Goal: Information Seeking & Learning: Learn about a topic

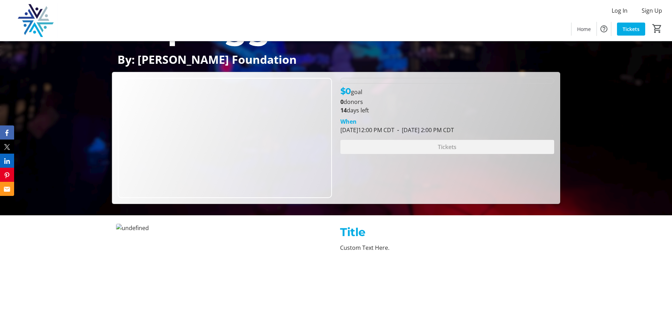
scroll to position [233, 0]
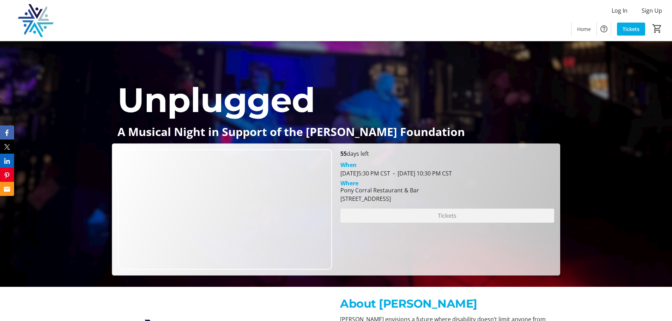
scroll to position [71, 0]
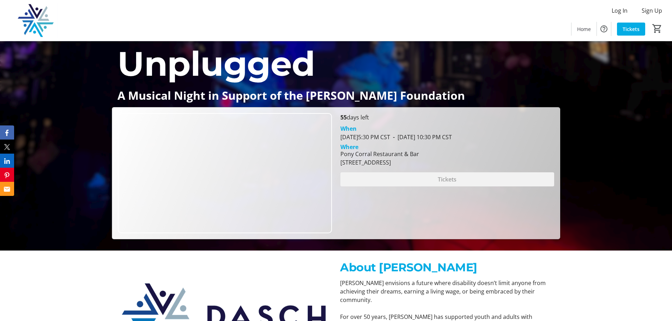
click at [41, 130] on div "Unplugged A Musical Night in Support of the DASCH Foundation Unplugged A Musica…" at bounding box center [336, 105] width 672 height 269
